Goal: Find specific page/section: Find specific page/section

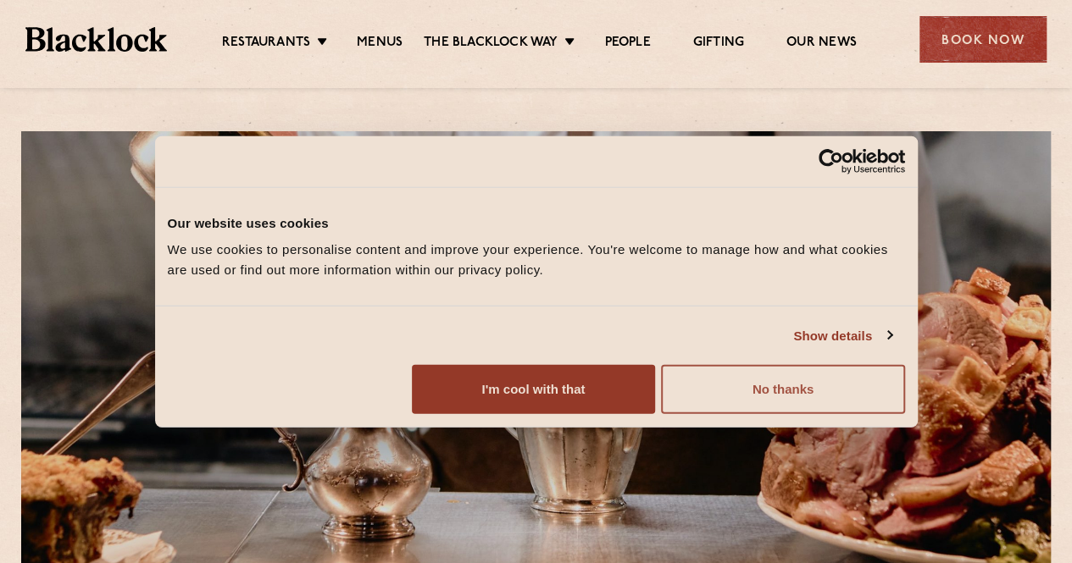
click at [904, 414] on button "No thanks" at bounding box center [782, 389] width 243 height 49
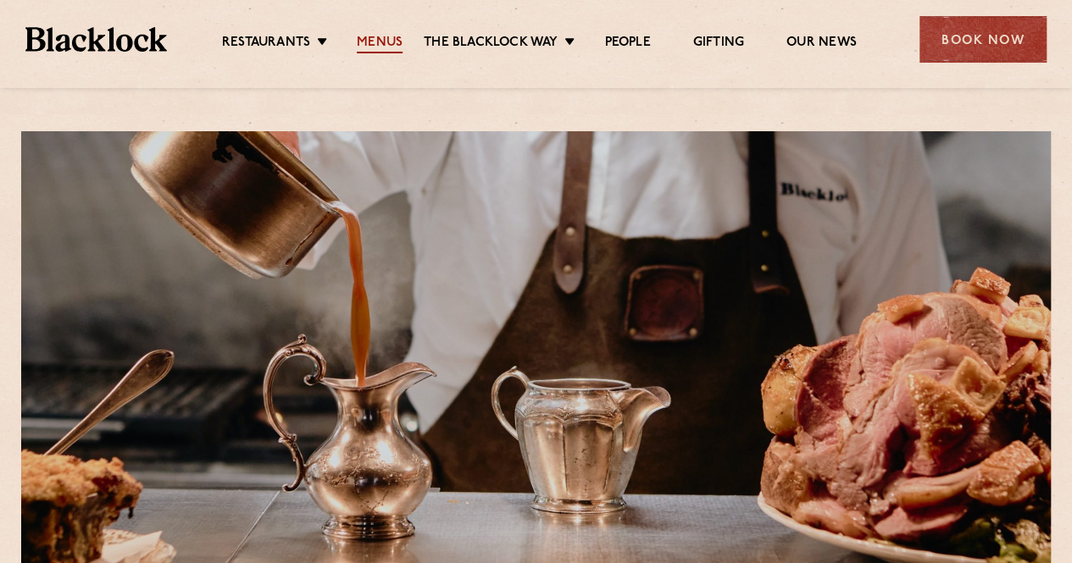
click at [385, 46] on link "Menus" at bounding box center [380, 44] width 46 height 19
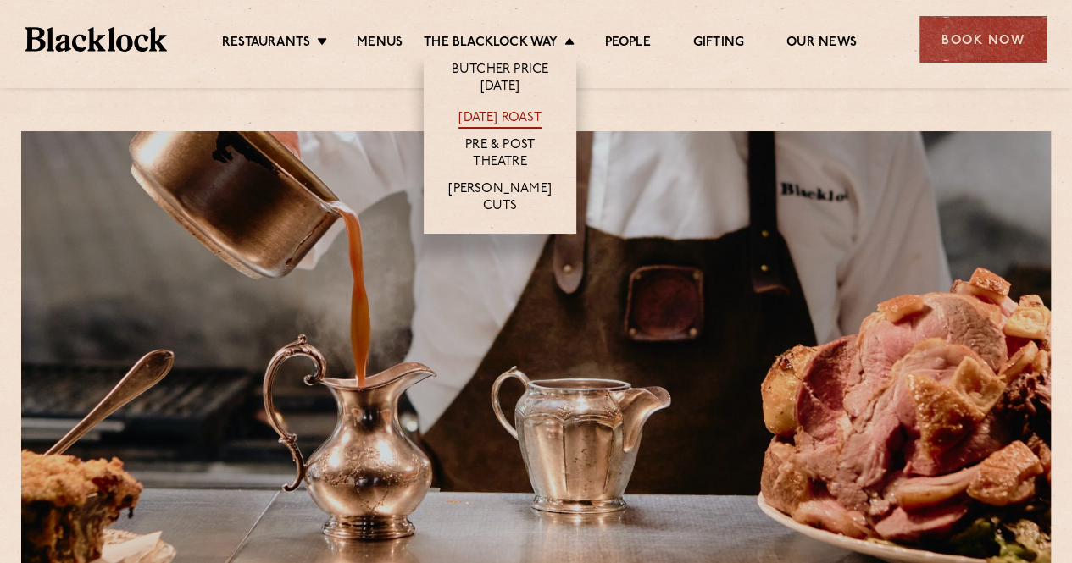
click at [486, 113] on link "[DATE] Roast" at bounding box center [499, 119] width 82 height 19
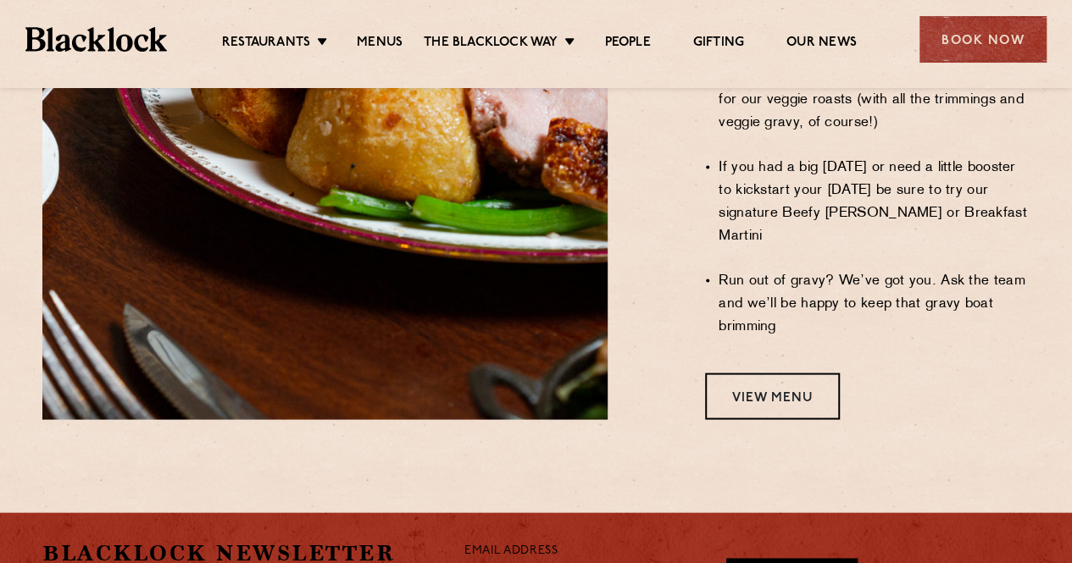
scroll to position [1509, 0]
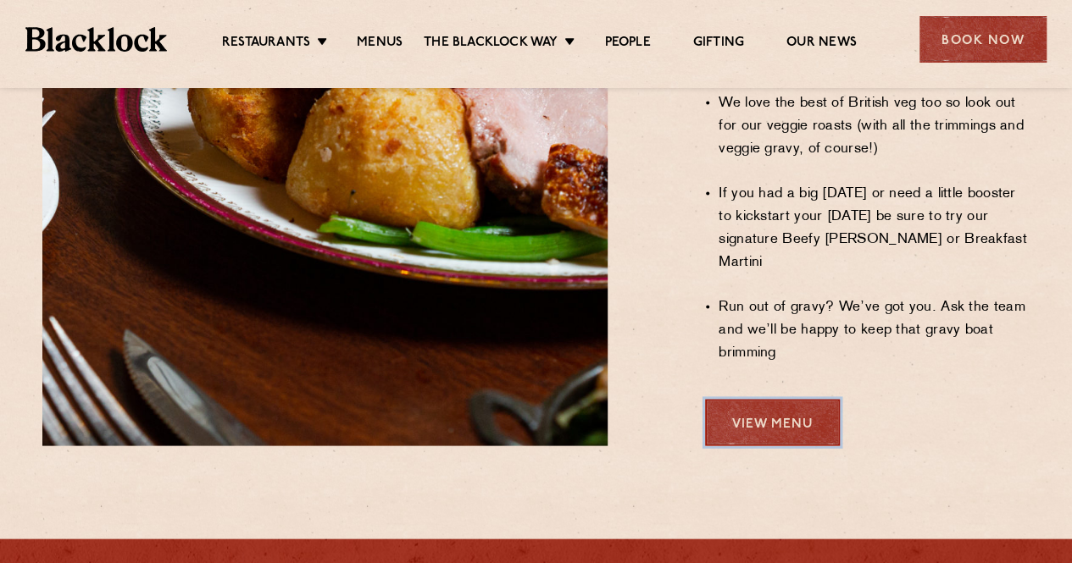
click at [777, 399] on link "View Menu" at bounding box center [772, 422] width 135 height 47
